Goal: Task Accomplishment & Management: Manage account settings

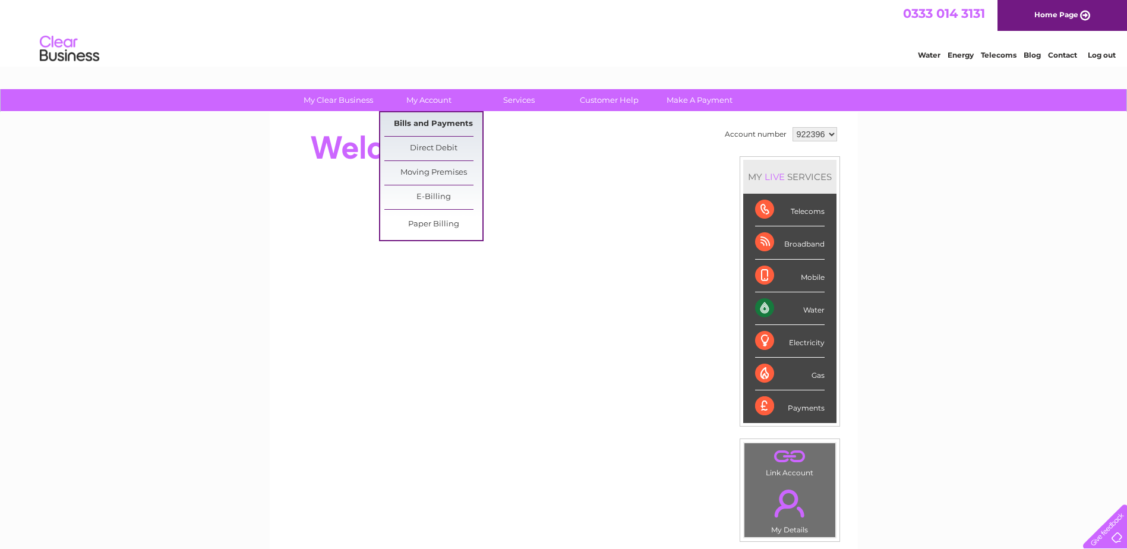
click at [437, 127] on link "Bills and Payments" at bounding box center [433, 124] width 98 height 24
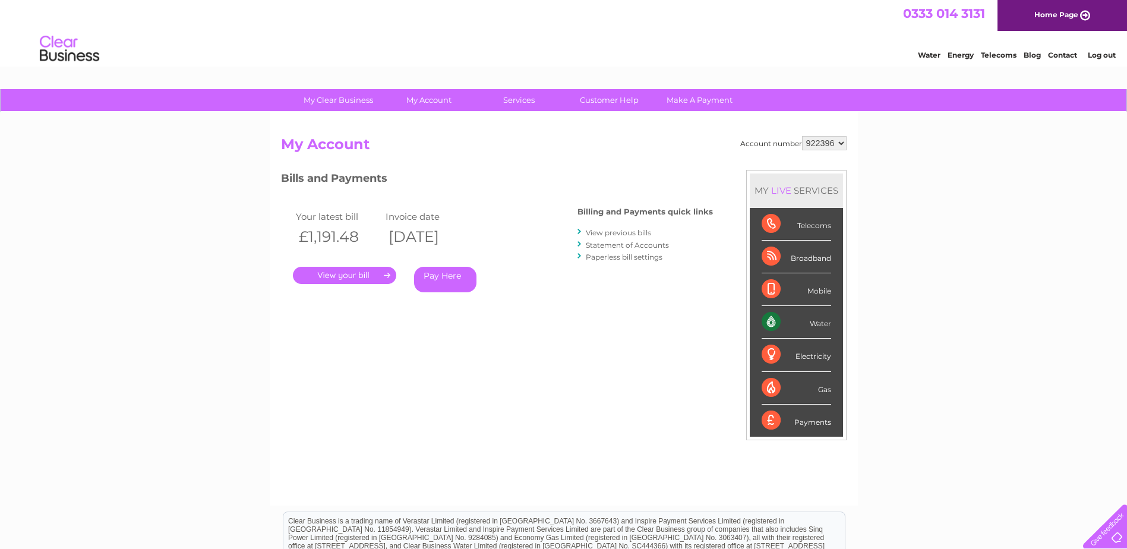
click at [346, 271] on link "." at bounding box center [344, 275] width 103 height 17
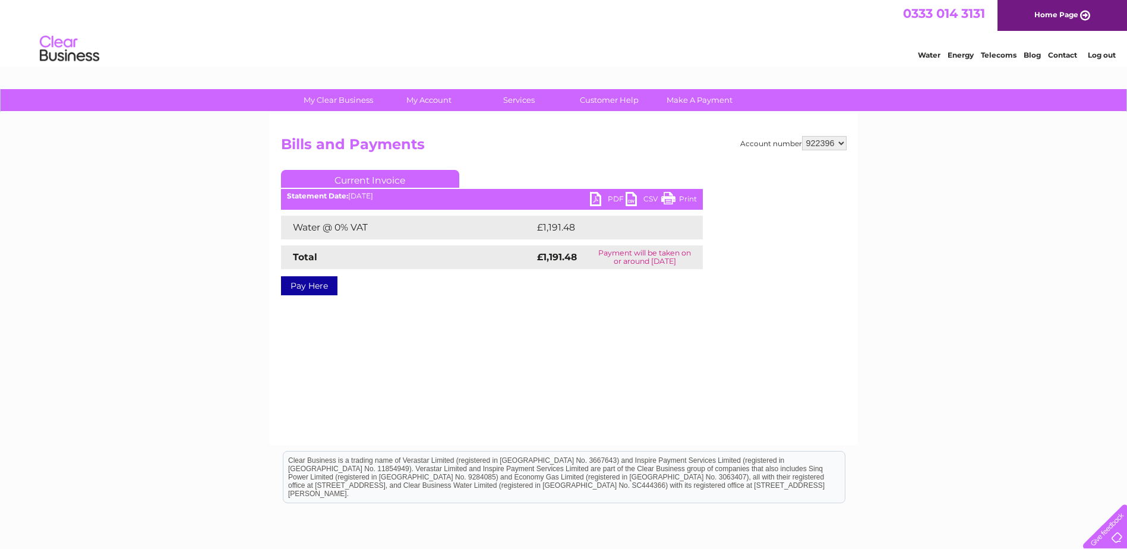
click at [611, 199] on link "PDF" at bounding box center [608, 200] width 36 height 17
